Goal: Information Seeking & Learning: Find specific fact

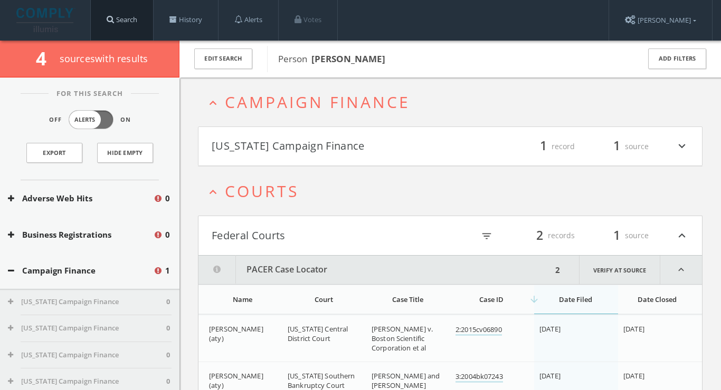
click at [126, 27] on link "Search" at bounding box center [122, 20] width 62 height 40
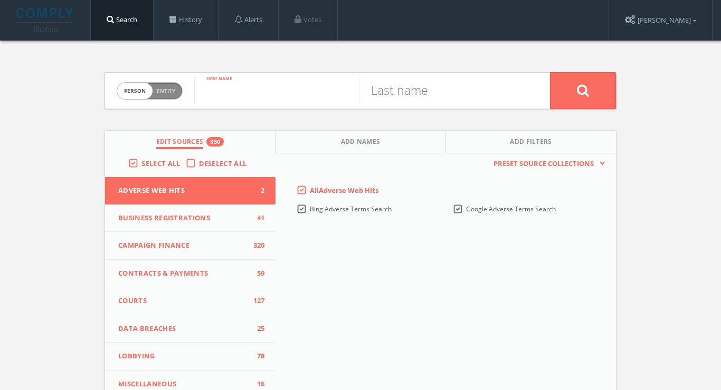
click at [238, 82] on input "text" at bounding box center [276, 90] width 165 height 27
paste input "[URL][DOMAIN_NAME]"
type input "[URL][DOMAIN_NAME]"
paste input "[PERSON_NAME]"
drag, startPoint x: 256, startPoint y: 93, endPoint x: 352, endPoint y: 92, distance: 96.6
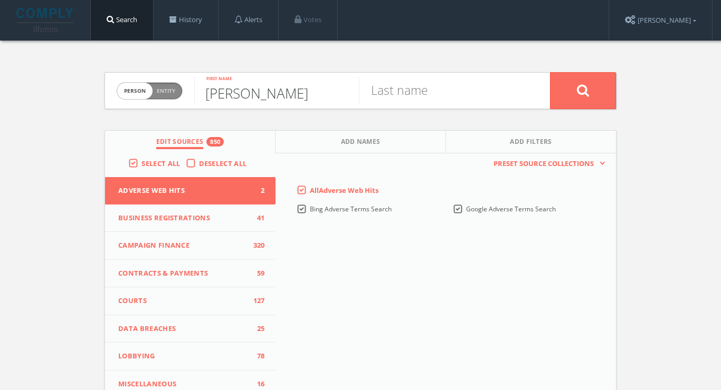
click at [352, 92] on input "[PERSON_NAME]" at bounding box center [276, 90] width 165 height 27
drag, startPoint x: 345, startPoint y: 95, endPoint x: 257, endPoint y: 93, distance: 88.2
click at [257, 93] on input "[PERSON_NAME]" at bounding box center [276, 90] width 165 height 27
type input "Jayanthi"
click at [405, 88] on input "text" at bounding box center [441, 90] width 165 height 27
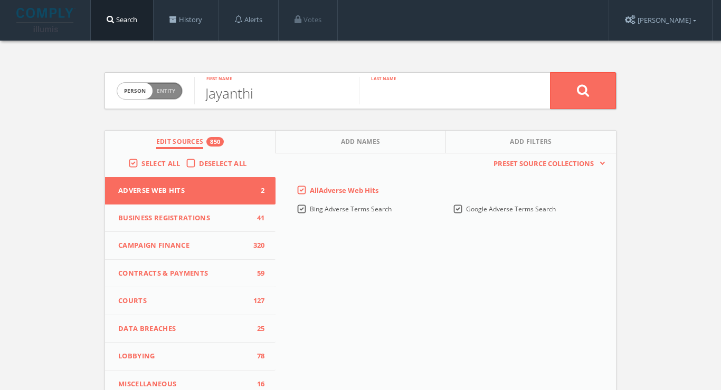
paste input "[PERSON_NAME]"
type input "[PERSON_NAME]"
click at [582, 90] on button at bounding box center [583, 90] width 66 height 37
